Goal: Transaction & Acquisition: Purchase product/service

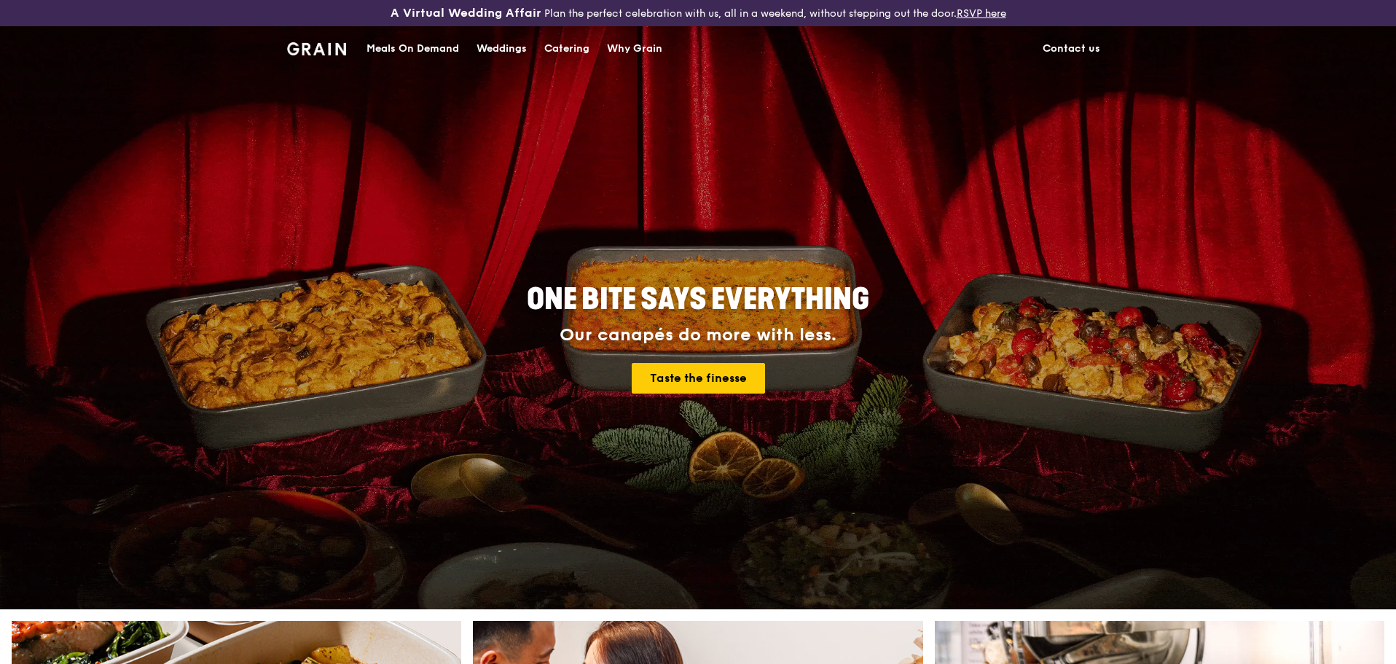
click at [440, 45] on div "Meals On Demand" at bounding box center [412, 49] width 93 height 44
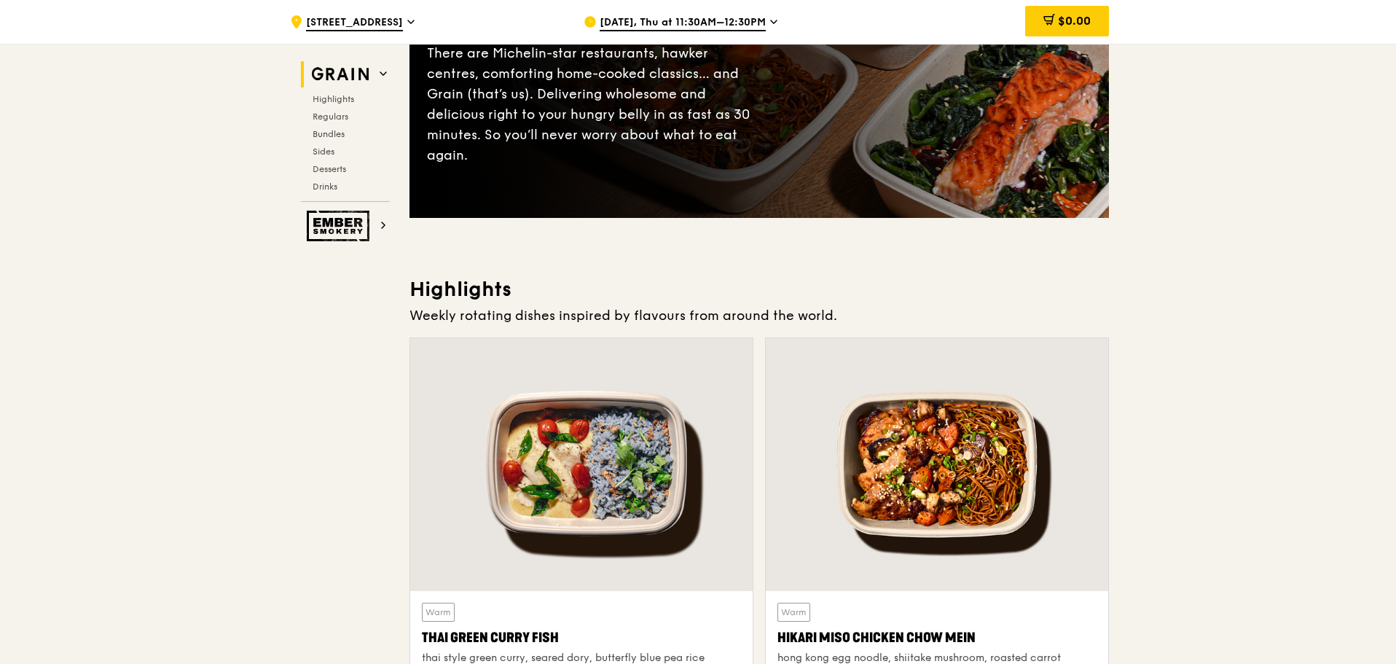
scroll to position [364, 0]
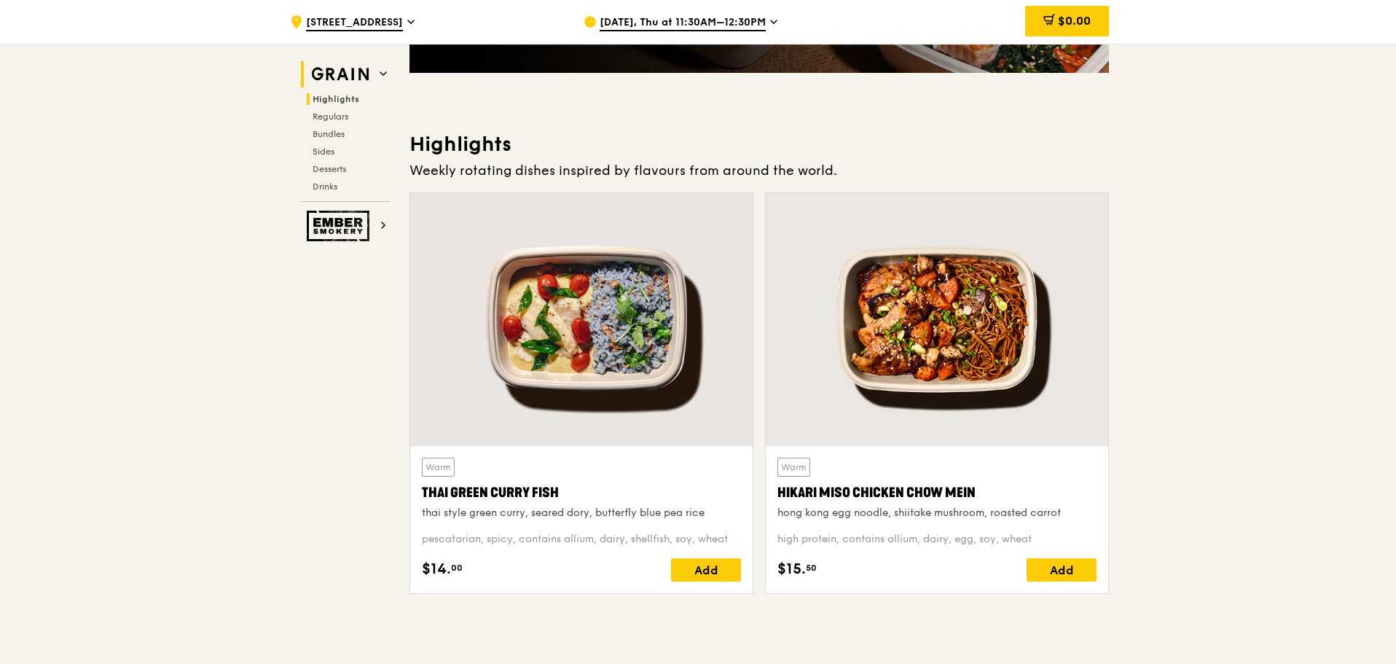
click at [340, 98] on span "Highlights" at bounding box center [335, 99] width 47 height 10
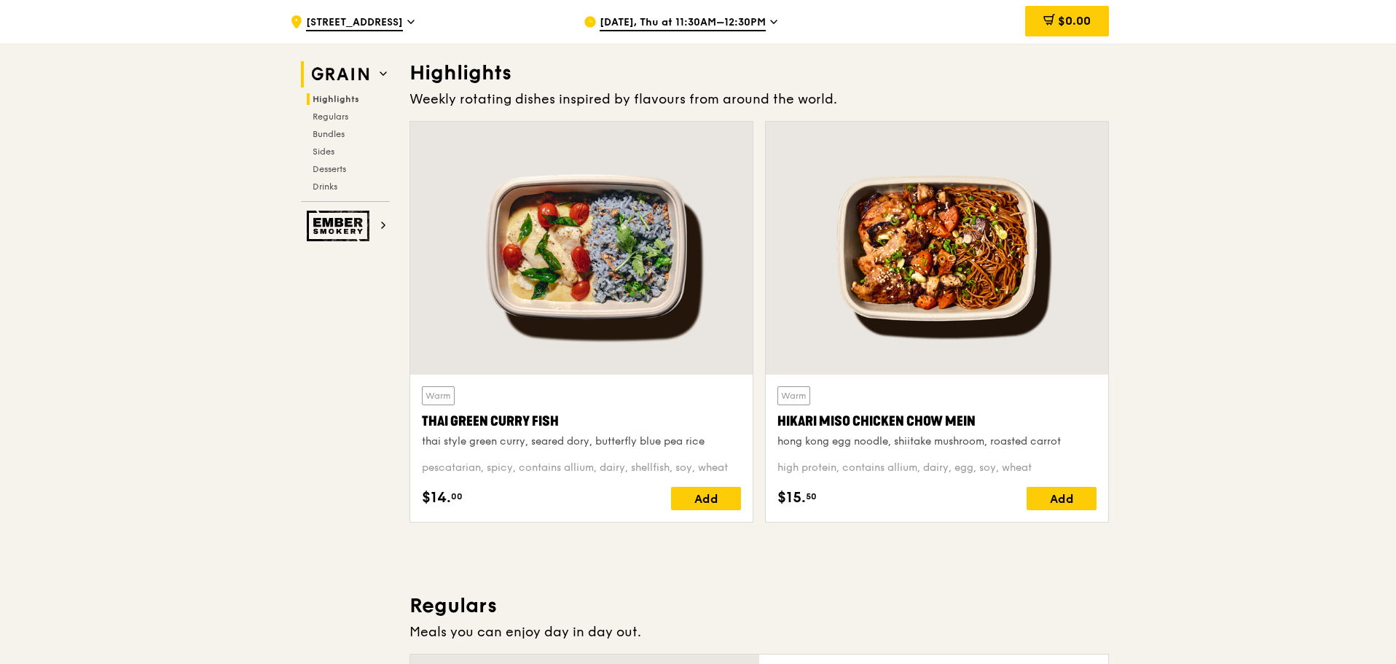
scroll to position [437, 0]
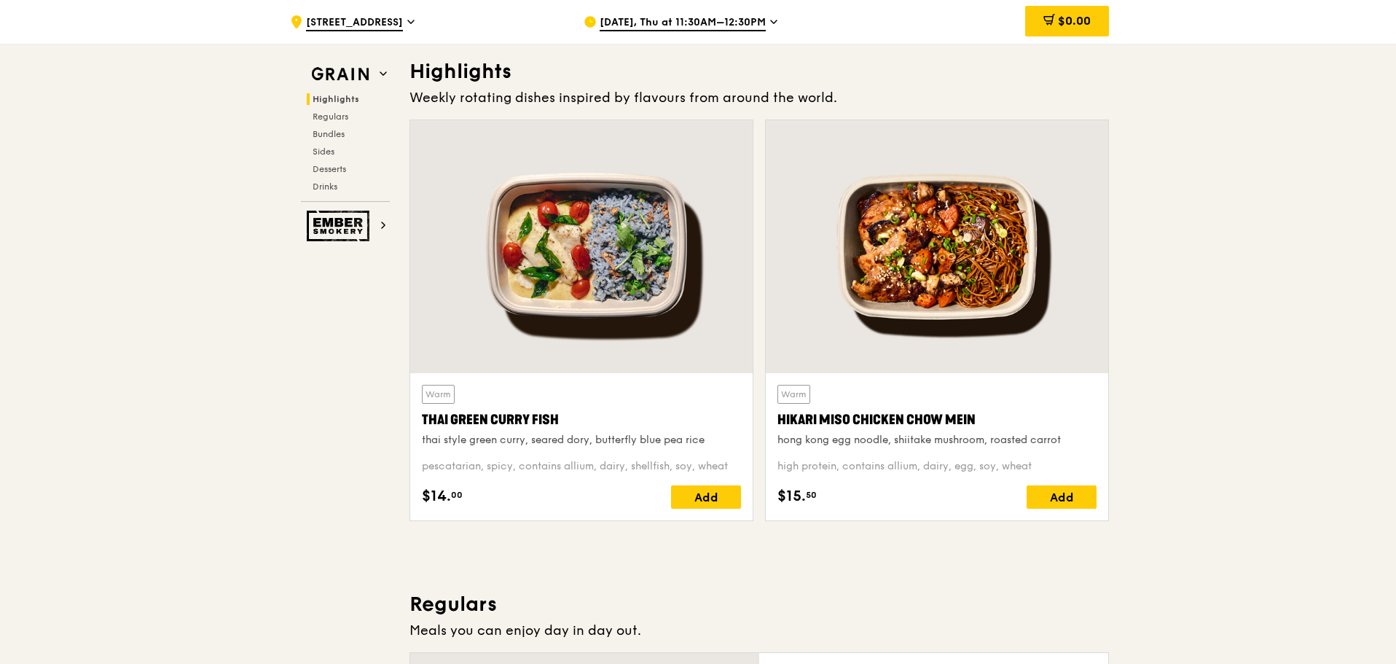
click at [626, 27] on span "[DATE], Thu at 11:30AM–12:30PM" at bounding box center [682, 23] width 166 height 16
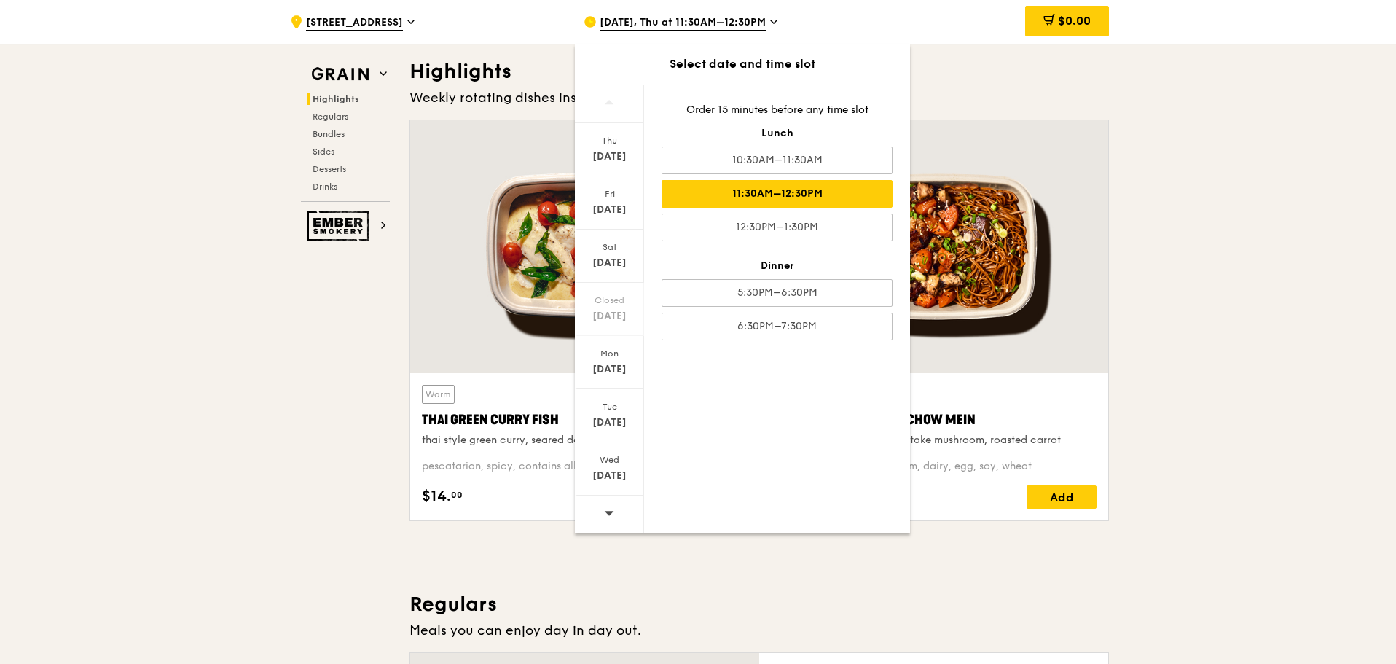
click at [623, 23] on span "[DATE], Thu at 11:30AM–12:30PM" at bounding box center [682, 23] width 166 height 16
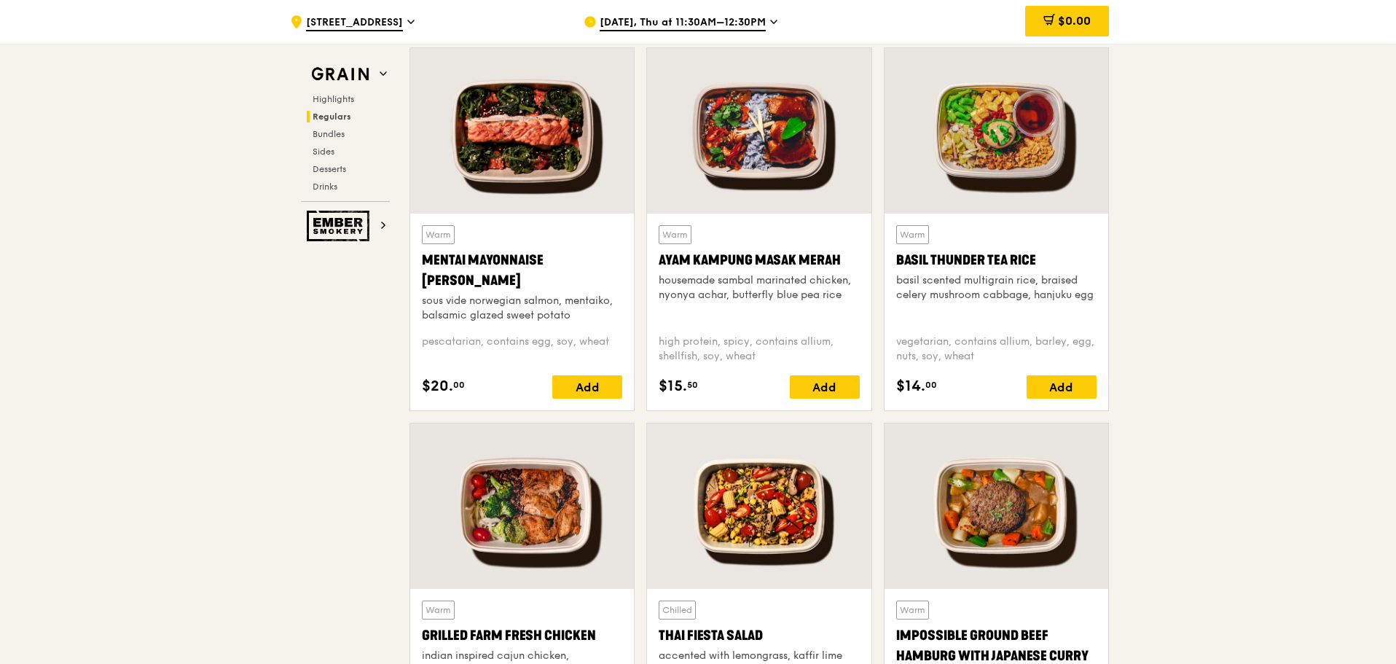
scroll to position [1311, 0]
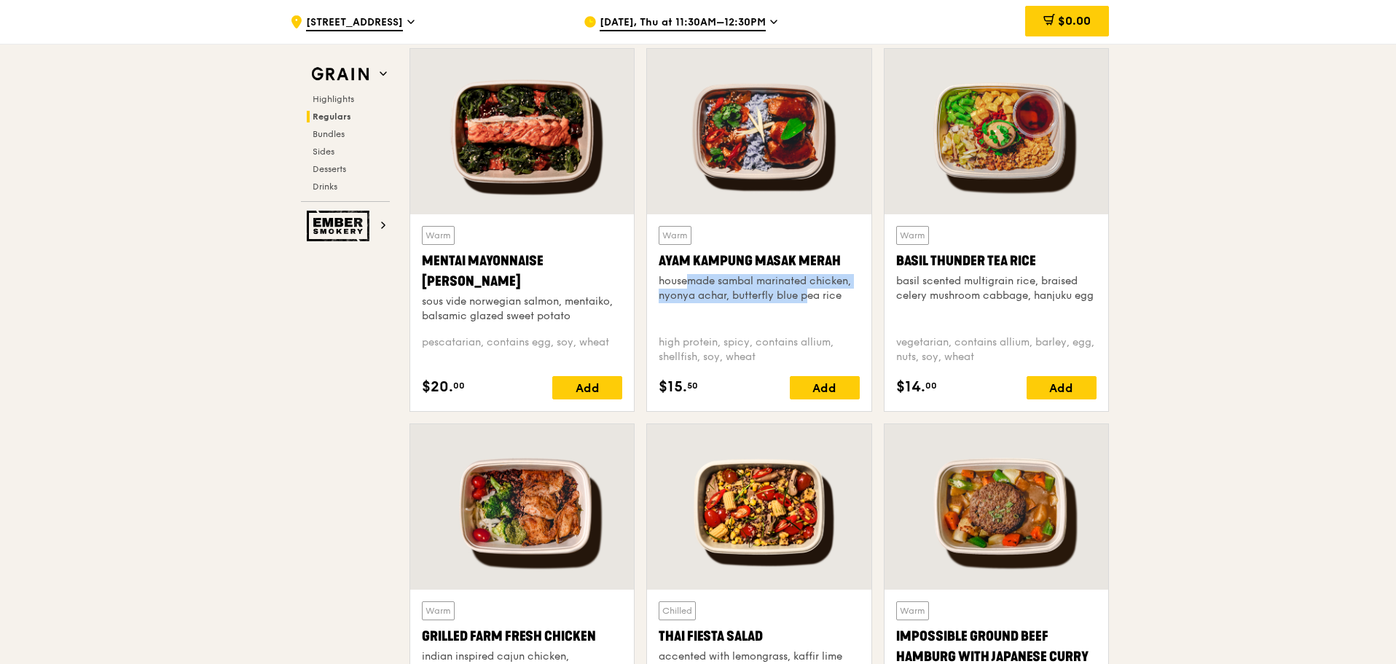
drag, startPoint x: 658, startPoint y: 284, endPoint x: 784, endPoint y: 302, distance: 127.9
click at [784, 302] on div "Warm Ayam [GEOGRAPHIC_DATA] housemade sambal marinated chicken, nyonya achar, b…" at bounding box center [759, 312] width 224 height 197
click at [784, 302] on div "housemade sambal marinated chicken, nyonya achar, butterfly blue pea rice" at bounding box center [758, 288] width 200 height 29
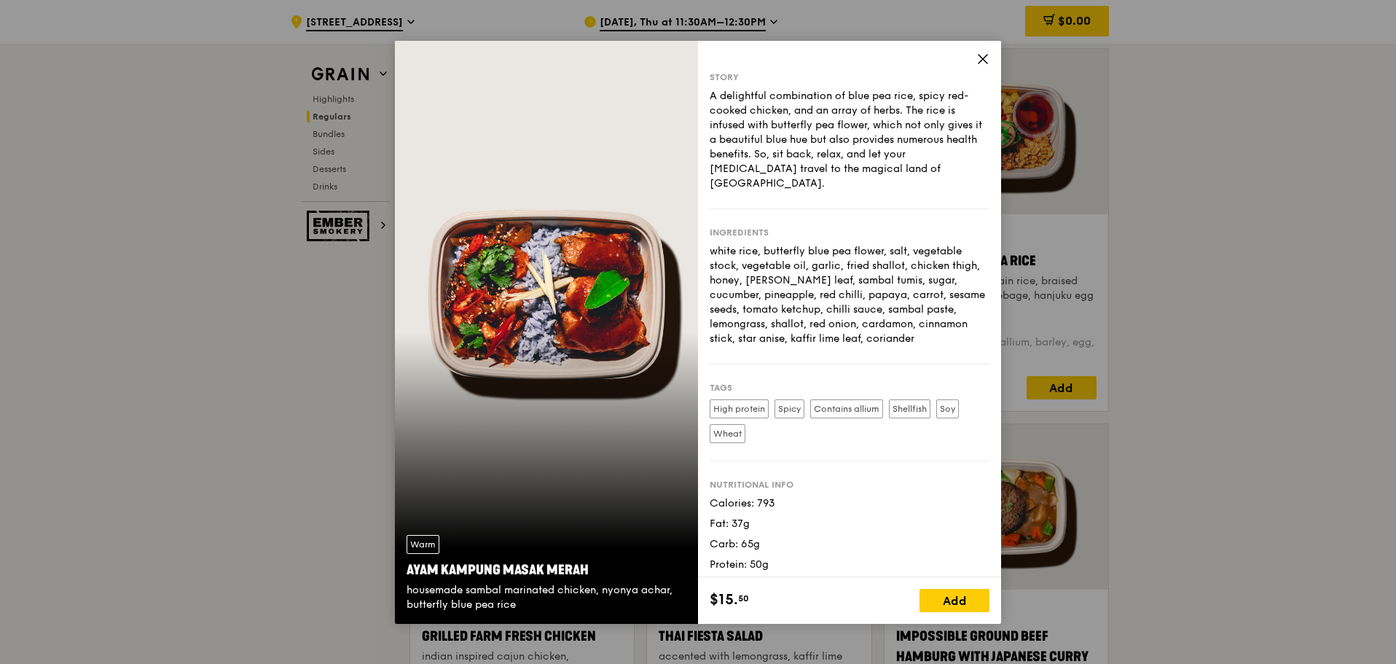
click at [977, 64] on icon at bounding box center [982, 58] width 13 height 13
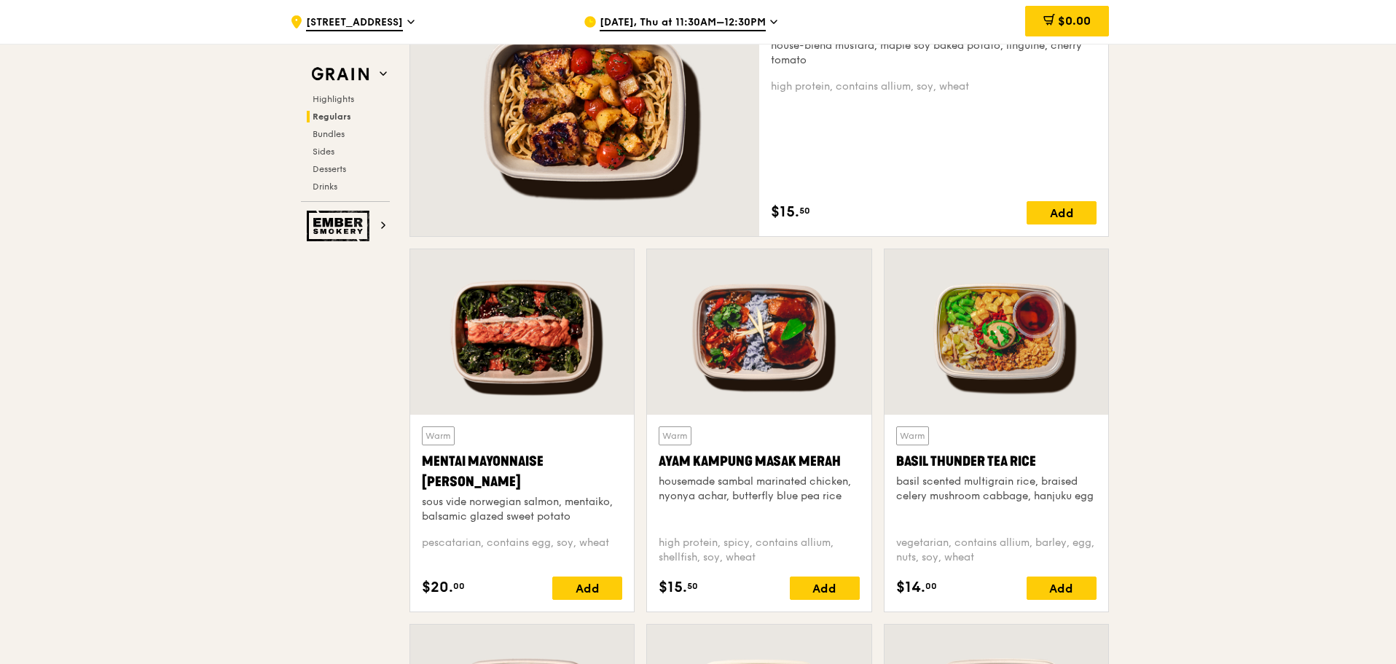
scroll to position [1020, 0]
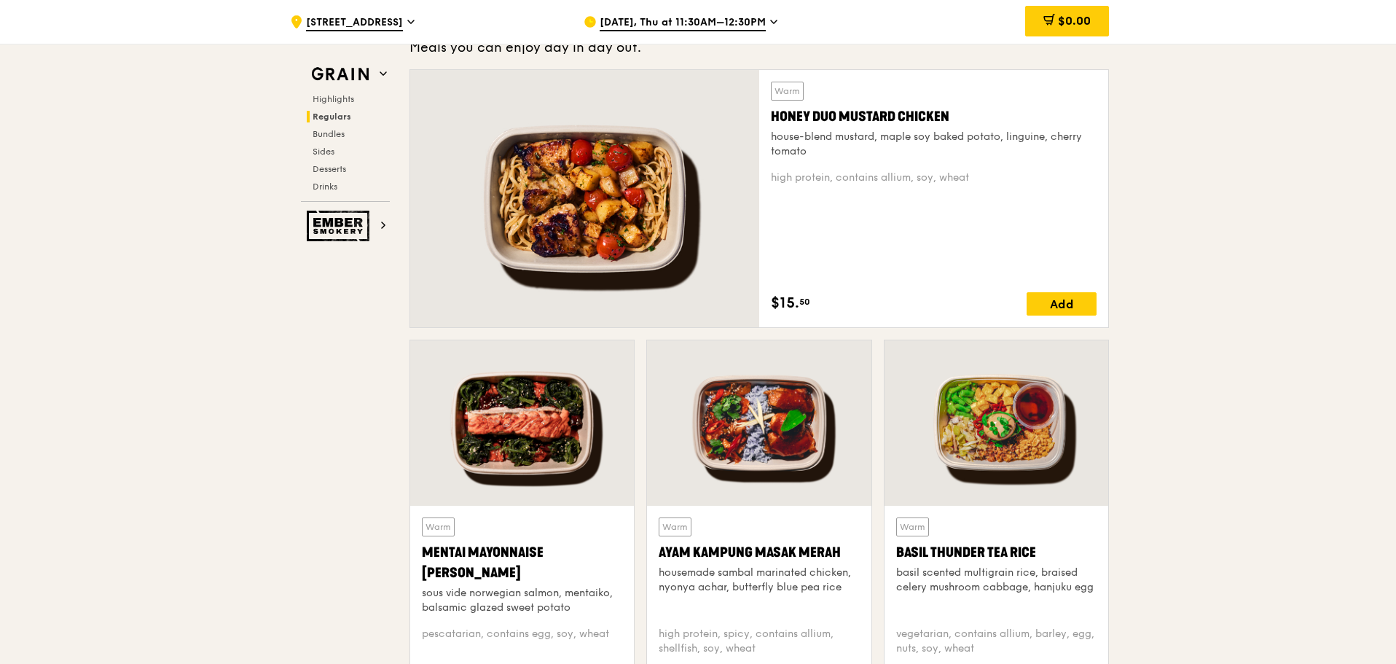
click at [585, 198] on div at bounding box center [584, 198] width 349 height 257
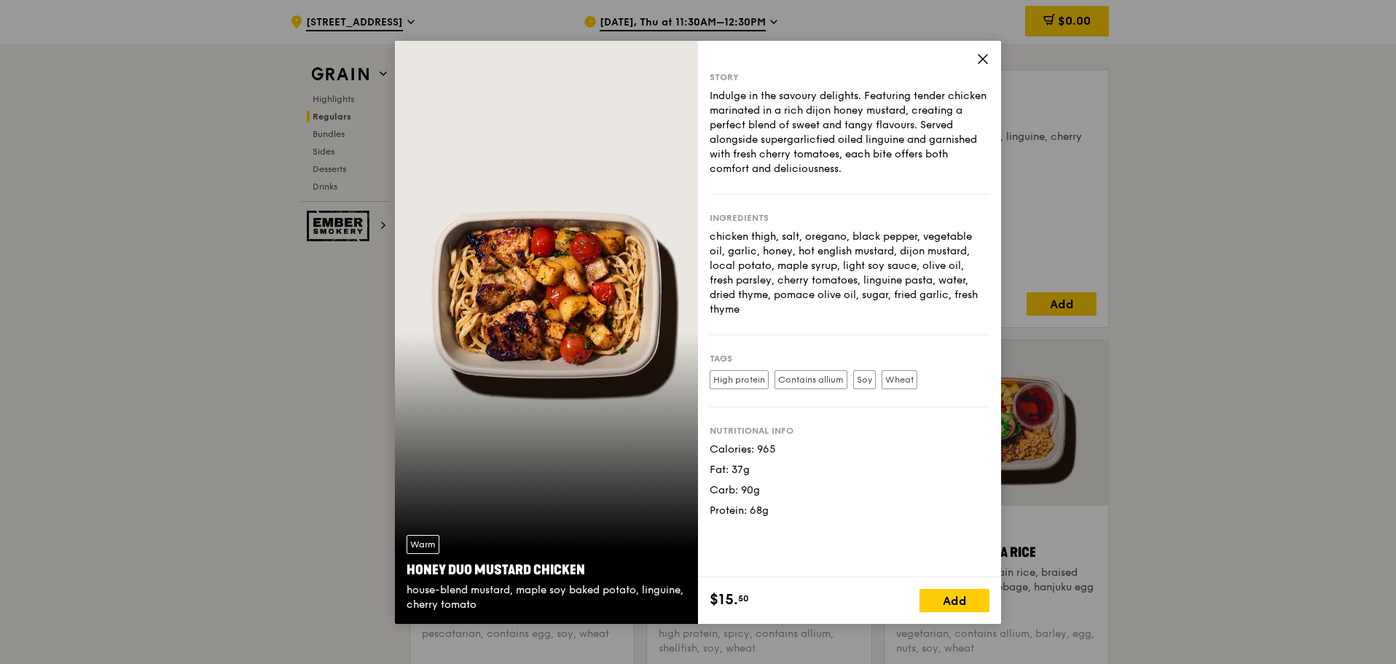
click at [984, 58] on icon at bounding box center [982, 58] width 13 height 13
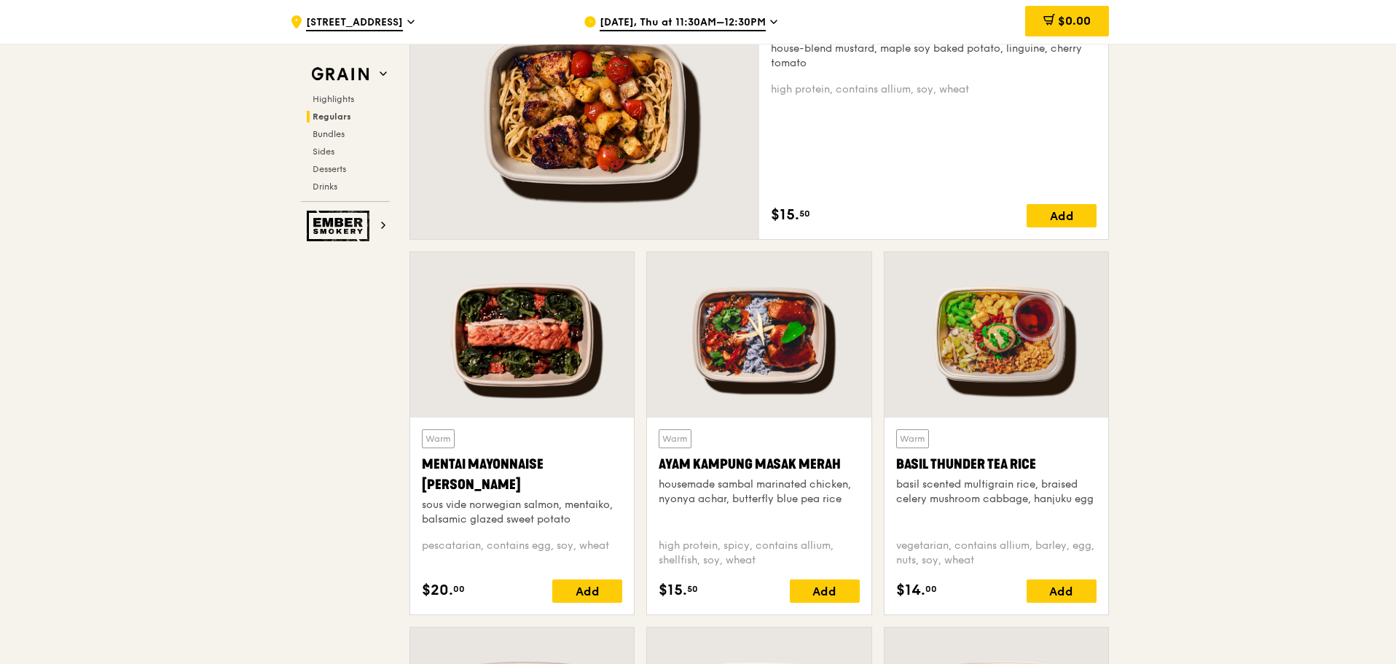
scroll to position [1093, 0]
